Goal: Use online tool/utility: Utilize a website feature to perform a specific function

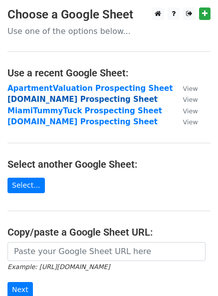
drag, startPoint x: 0, startPoint y: 0, endPoint x: 18, endPoint y: 102, distance: 104.0
click at [18, 102] on strong "DallasDrainage.com Prospecting Sheet" at bounding box center [82, 99] width 150 height 9
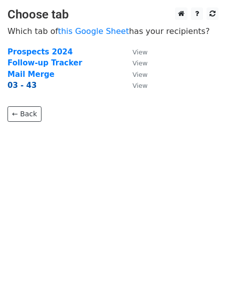
click at [28, 88] on strong "03 - 43" at bounding box center [21, 85] width 29 height 9
